Goal: Task Accomplishment & Management: Manage account settings

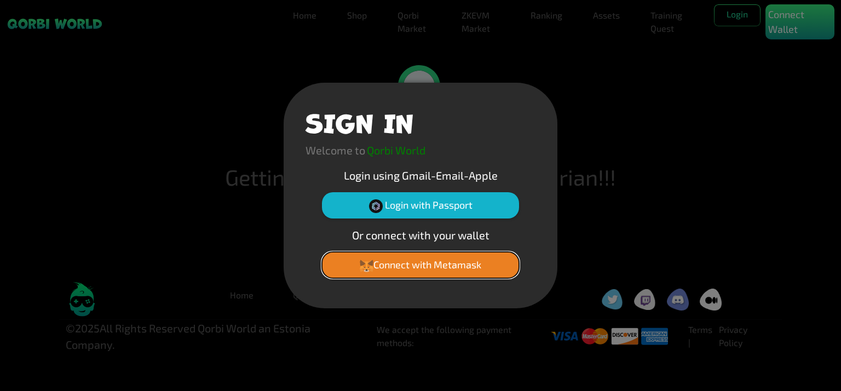
click at [423, 264] on button "Connect with Metamask" at bounding box center [420, 265] width 197 height 26
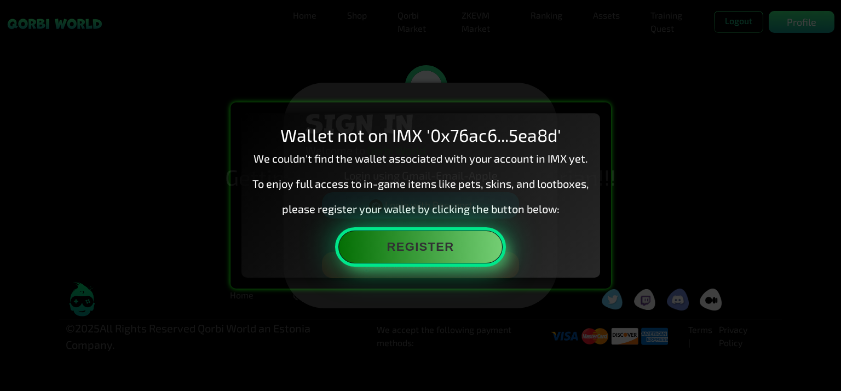
click at [422, 252] on button "Register" at bounding box center [420, 247] width 164 height 33
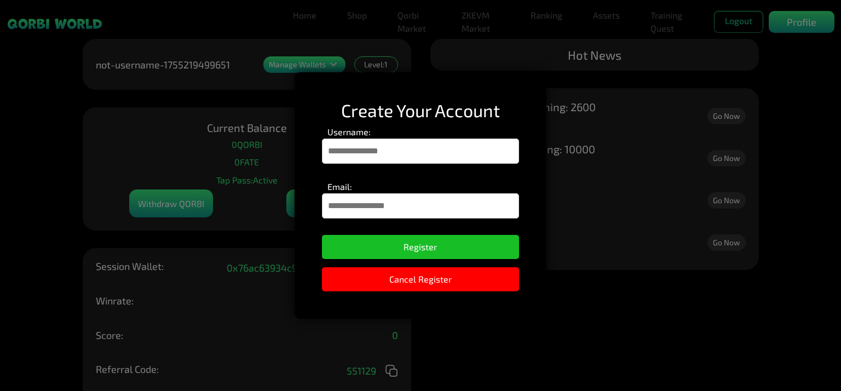
click at [486, 155] on input "Username:" at bounding box center [421, 151] width 198 height 25
type input "*********"
click at [450, 202] on input "Email:" at bounding box center [421, 205] width 198 height 25
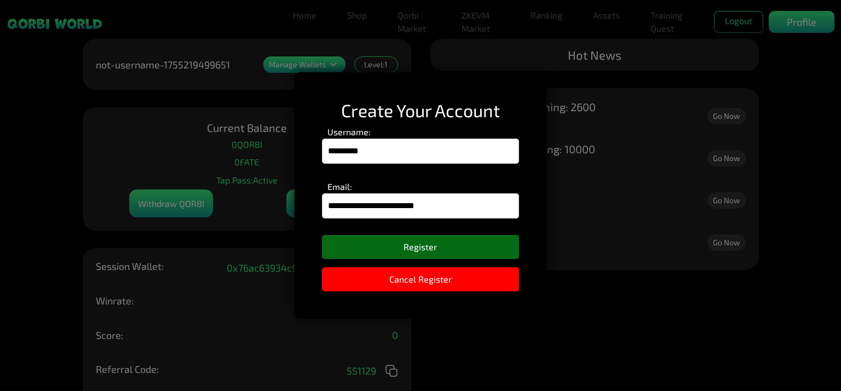
type input "**********"
click at [445, 244] on button "Register" at bounding box center [421, 247] width 198 height 24
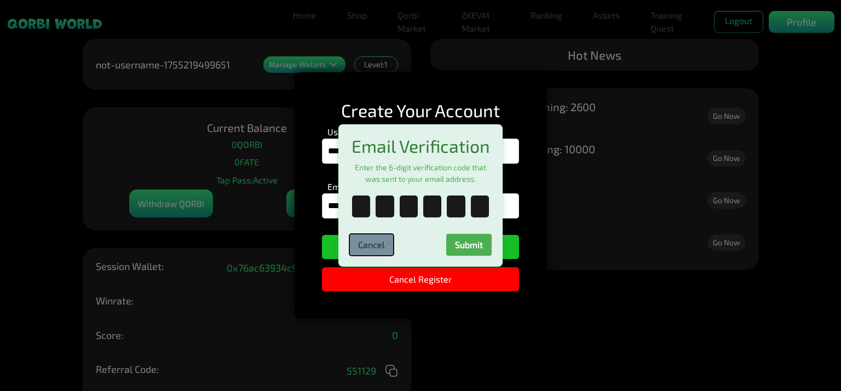
click at [376, 243] on button "Cancel" at bounding box center [371, 245] width 44 height 22
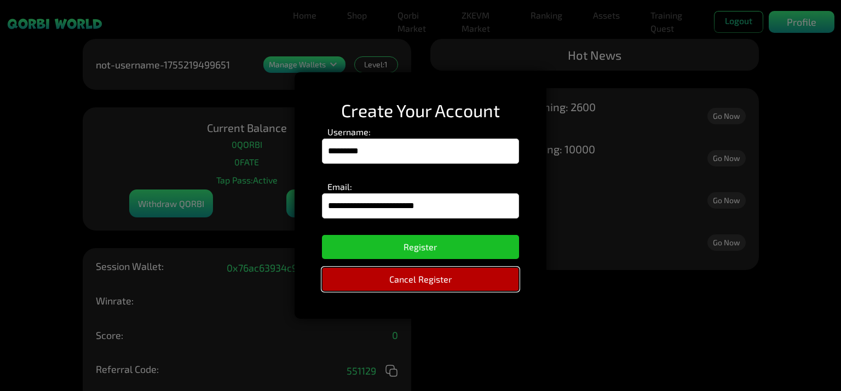
click at [394, 276] on button "Cancel Register" at bounding box center [421, 279] width 198 height 24
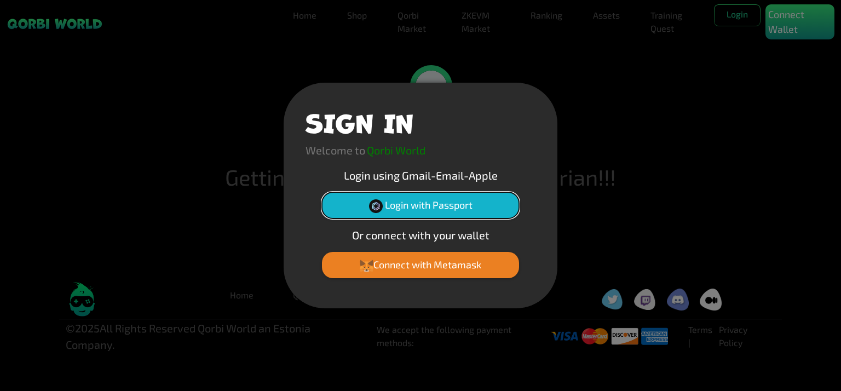
click at [416, 214] on button "Login with Passport" at bounding box center [420, 205] width 197 height 26
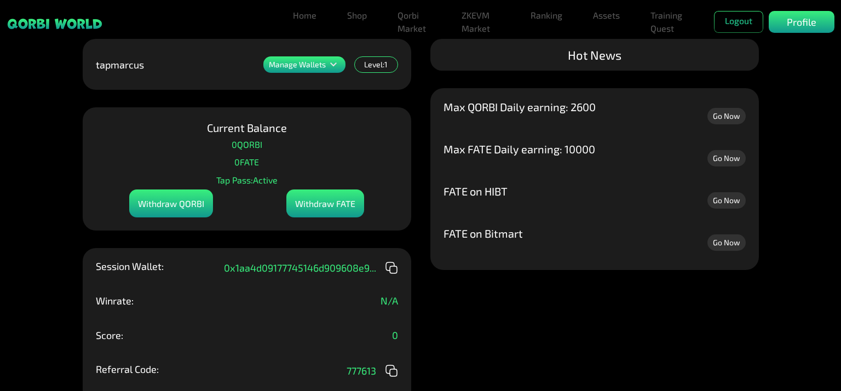
drag, startPoint x: 416, startPoint y: 205, endPoint x: 625, endPoint y: 156, distance: 214.4
click at [388, 270] on icon at bounding box center [391, 267] width 13 height 13
click at [795, 19] on p "Profile" at bounding box center [802, 22] width 30 height 15
click at [798, 21] on p "Profile" at bounding box center [802, 22] width 30 height 15
click at [289, 58] on div "Manage Wallets" at bounding box center [304, 64] width 82 height 16
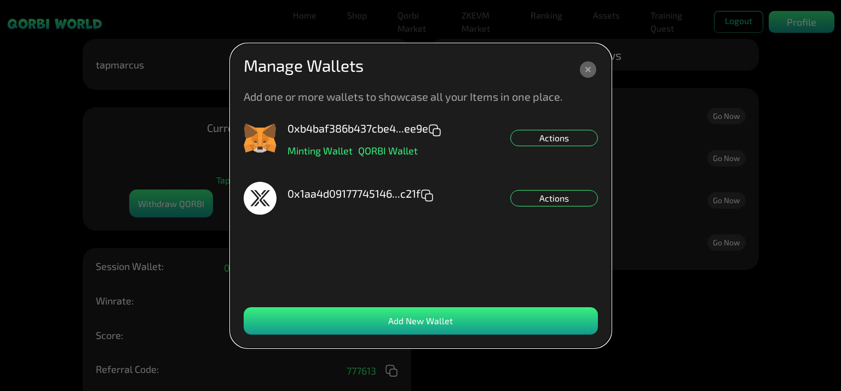
click at [559, 137] on div "Actions" at bounding box center [554, 138] width 88 height 16
click at [552, 187] on div "Disconnect" at bounding box center [554, 187] width 88 height 16
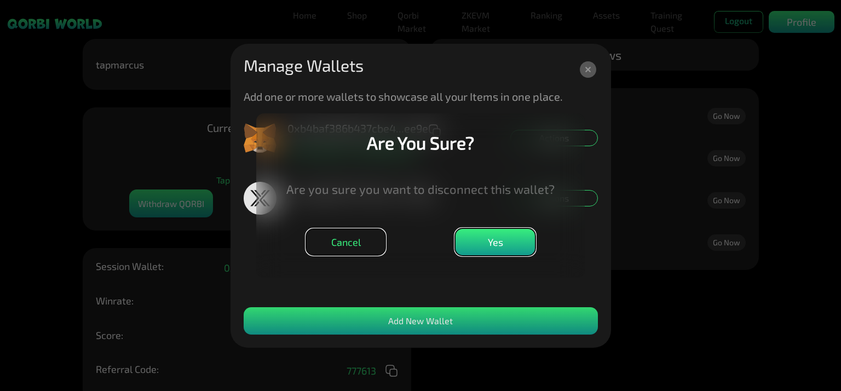
click at [486, 237] on button "Yes" at bounding box center [495, 241] width 80 height 27
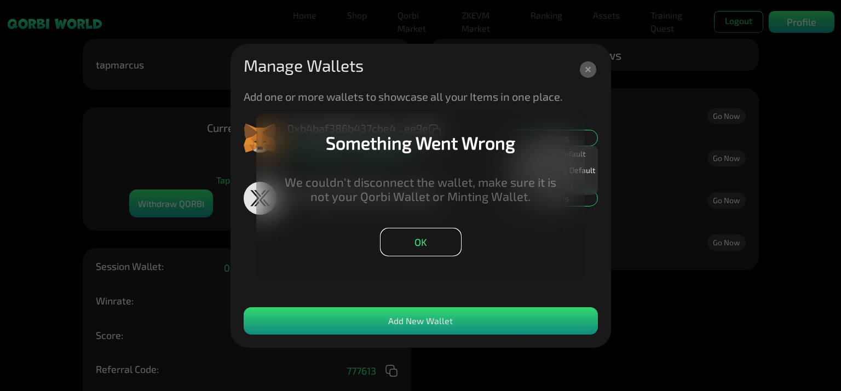
click at [454, 243] on button "OK" at bounding box center [421, 241] width 80 height 27
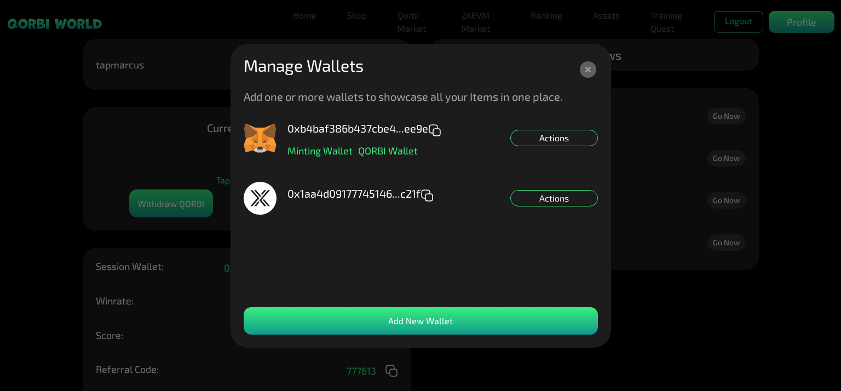
click at [359, 149] on p "QORBI Wallet" at bounding box center [388, 151] width 60 height 10
click at [545, 135] on div "Actions" at bounding box center [554, 138] width 88 height 16
click at [536, 257] on div "0xb4baf386b437cbe4...ee9e Minting Wallet QORBI Wallet Actions Set QORBI Default…" at bounding box center [421, 209] width 354 height 175
click at [517, 220] on div "0xb4baf386b437cbe4...ee9e Minting Wallet QORBI Wallet Actions Set QORBI Default…" at bounding box center [421, 209] width 354 height 175
click at [480, 265] on div "0xb4baf386b437cbe4...ee9e Minting Wallet QORBI Wallet Actions Set QORBI Default…" at bounding box center [421, 209] width 354 height 175
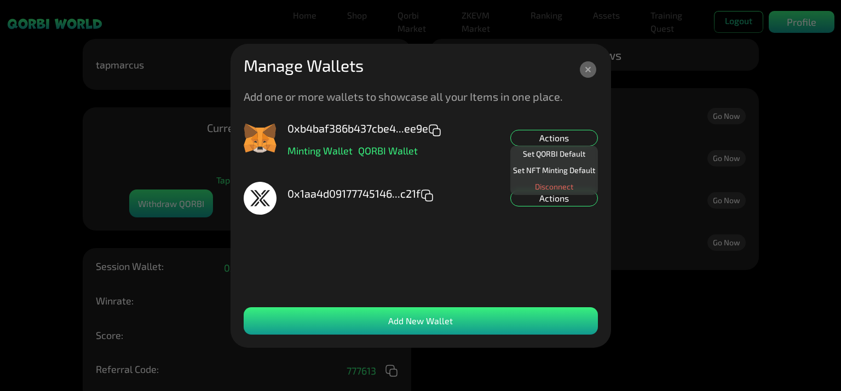
click at [430, 320] on div "Add New Wallet" at bounding box center [421, 320] width 354 height 27
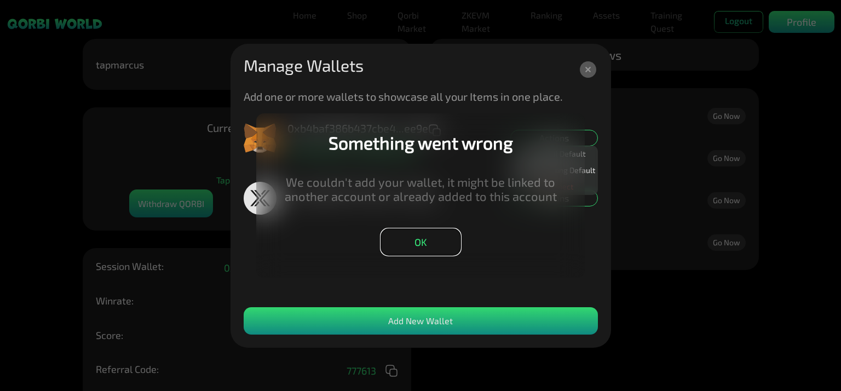
click at [437, 239] on button "OK" at bounding box center [421, 241] width 80 height 27
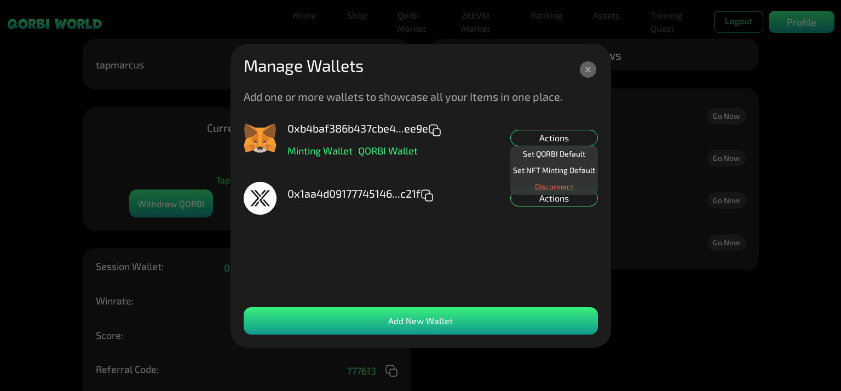
click at [584, 77] on icon at bounding box center [588, 70] width 20 height 20
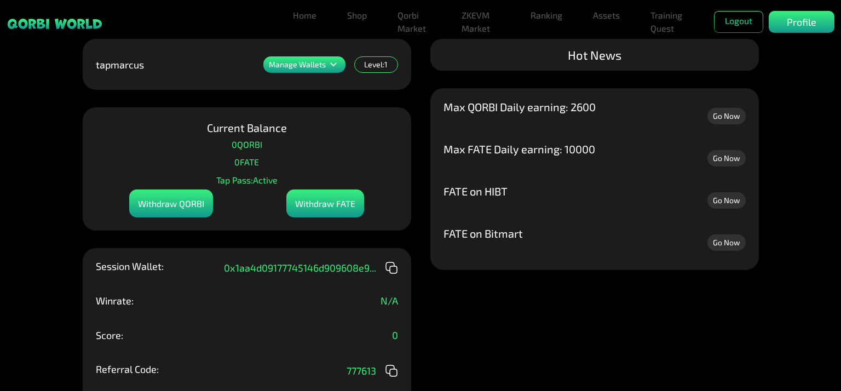
click at [320, 64] on p "Manage Wallets" at bounding box center [297, 65] width 57 height 8
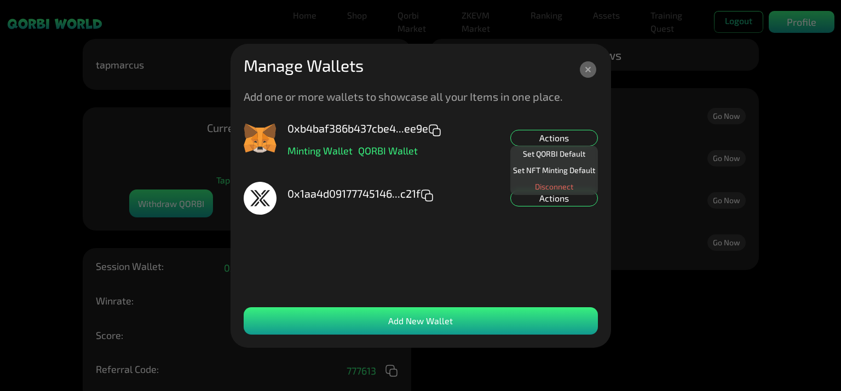
click at [467, 170] on div "0xb4baf386b437cbe4...ee9e Minting Wallet QORBI Wallet Actions Set QORBI Default…" at bounding box center [421, 209] width 354 height 175
click at [579, 252] on div "0xb4baf386b437cbe4...ee9e Minting Wallet QORBI Wallet Actions Set QORBI Default…" at bounding box center [421, 209] width 354 height 175
click at [570, 186] on div "Disconnect" at bounding box center [554, 187] width 88 height 16
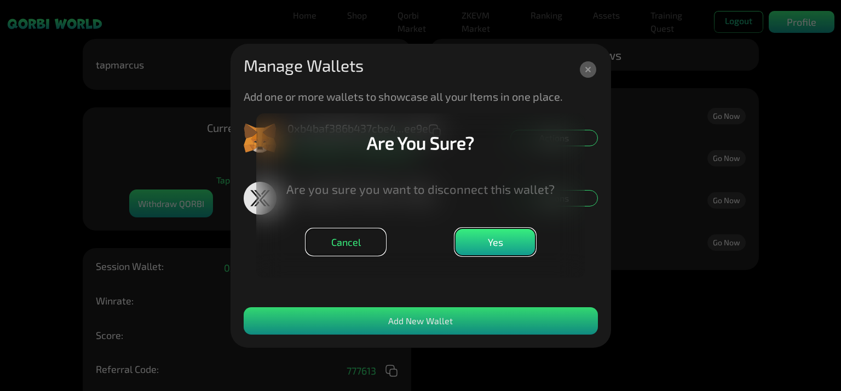
click at [497, 240] on button "Yes" at bounding box center [495, 241] width 80 height 27
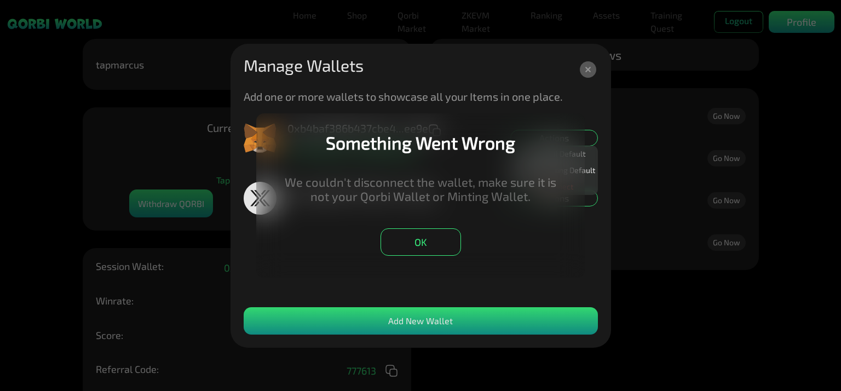
click at [584, 113] on dialog "Something Went Wrong We couldn't disconnect the wallet, make sure it is not you…" at bounding box center [420, 195] width 329 height 164
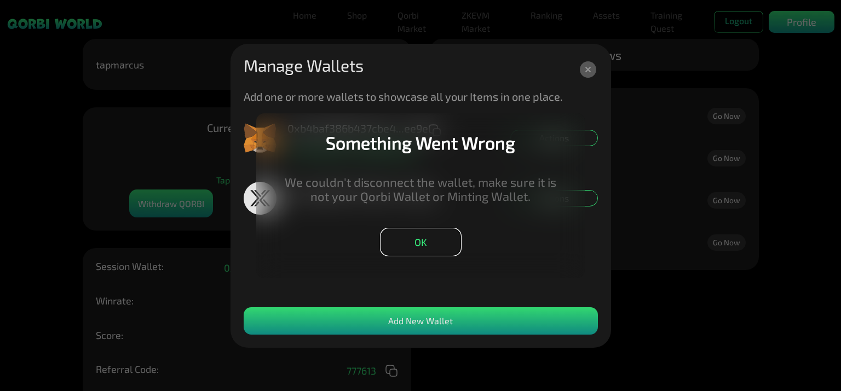
click at [445, 244] on button "OK" at bounding box center [421, 241] width 80 height 27
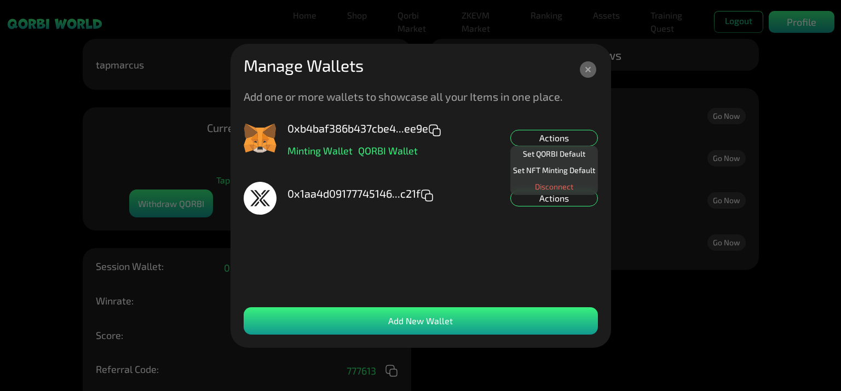
click at [583, 237] on div "0xb4baf386b437cbe4...ee9e Minting Wallet QORBI Wallet Actions Set QORBI Default…" at bounding box center [421, 209] width 354 height 175
click at [583, 68] on icon at bounding box center [588, 69] width 16 height 16
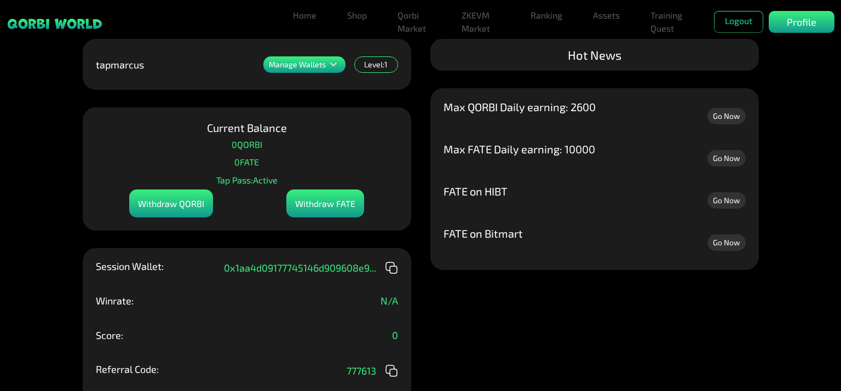
click at [719, 119] on link "Go Now" at bounding box center [726, 116] width 38 height 16
click at [302, 12] on link "Home" at bounding box center [305, 15] width 32 height 22
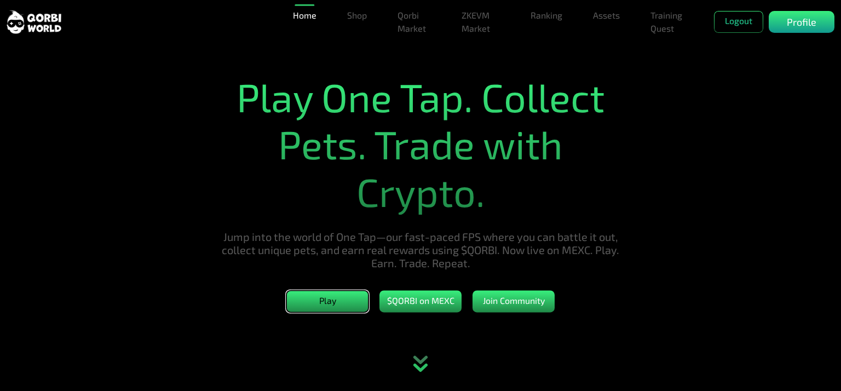
click at [320, 307] on button "Play" at bounding box center [327, 302] width 82 height 22
